Goal: Navigation & Orientation: Find specific page/section

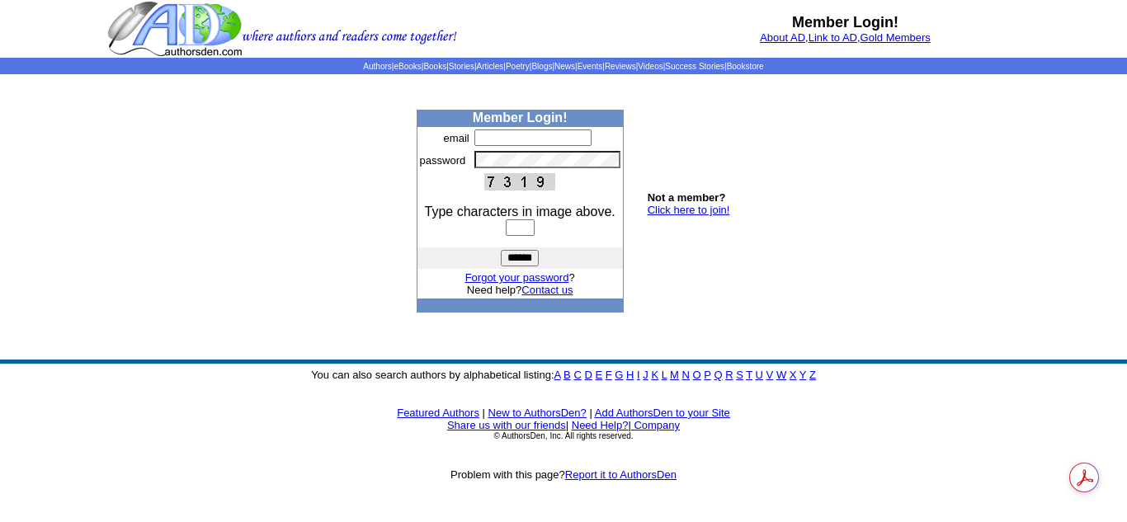
type input "**********"
click at [513, 235] on input "text" at bounding box center [520, 228] width 29 height 17
type input "****"
click at [501, 250] on input "******" at bounding box center [520, 258] width 38 height 17
